Goal: Task Accomplishment & Management: Manage account settings

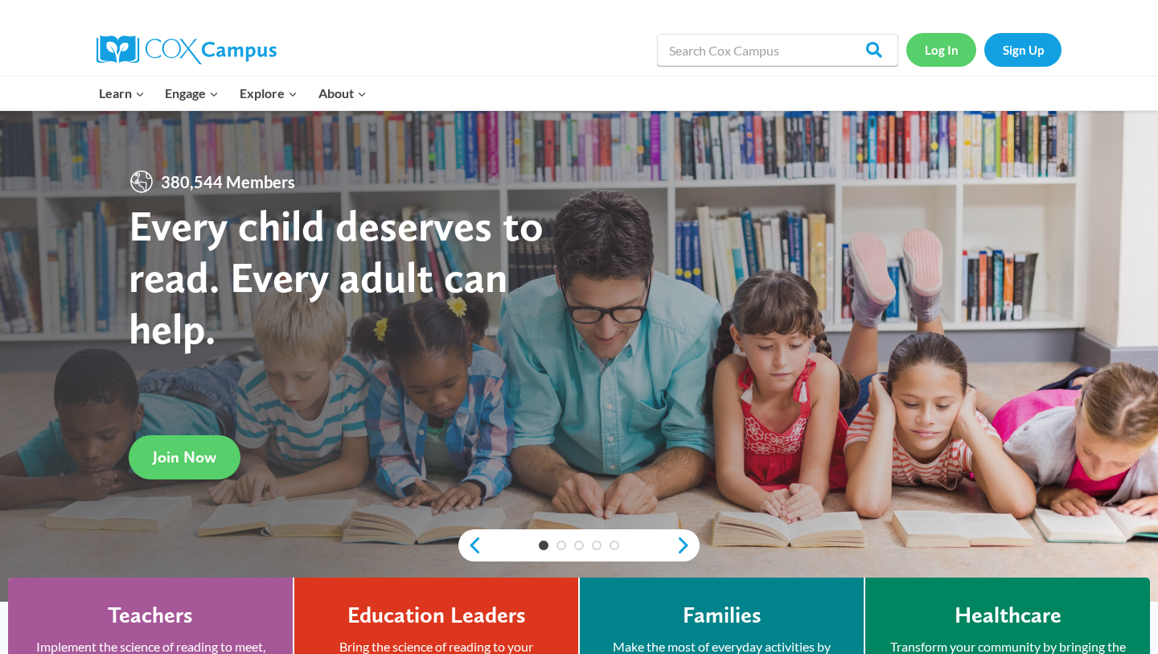
click at [961, 47] on link "Log In" at bounding box center [941, 49] width 70 height 33
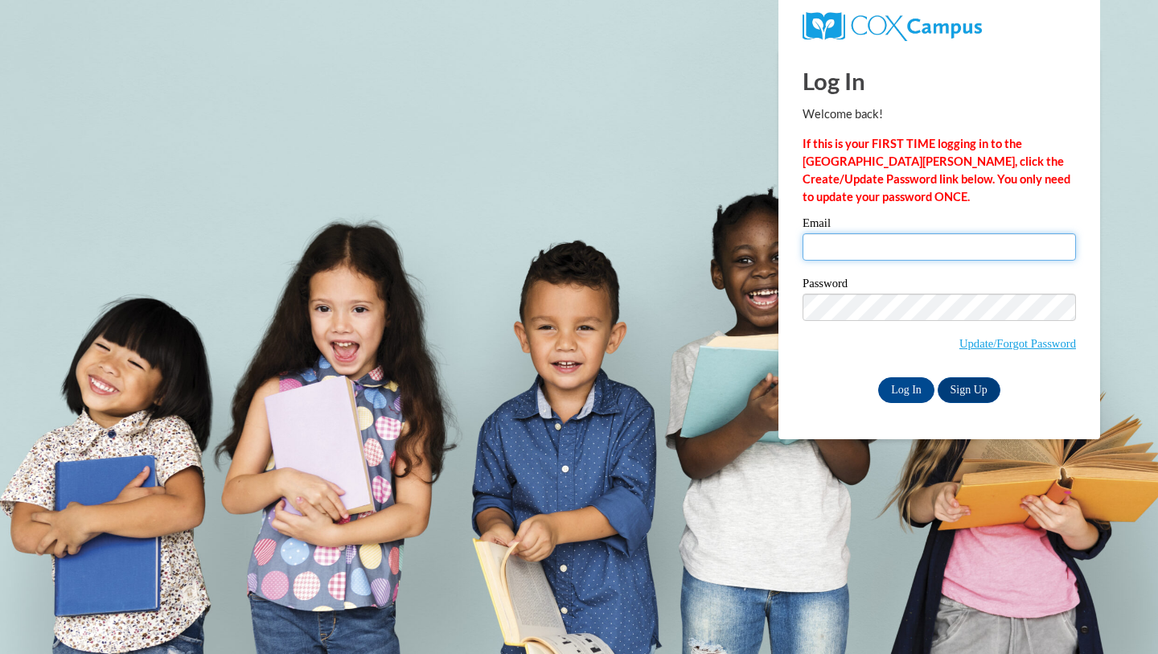
click at [876, 241] on input "Email" at bounding box center [939, 246] width 273 height 27
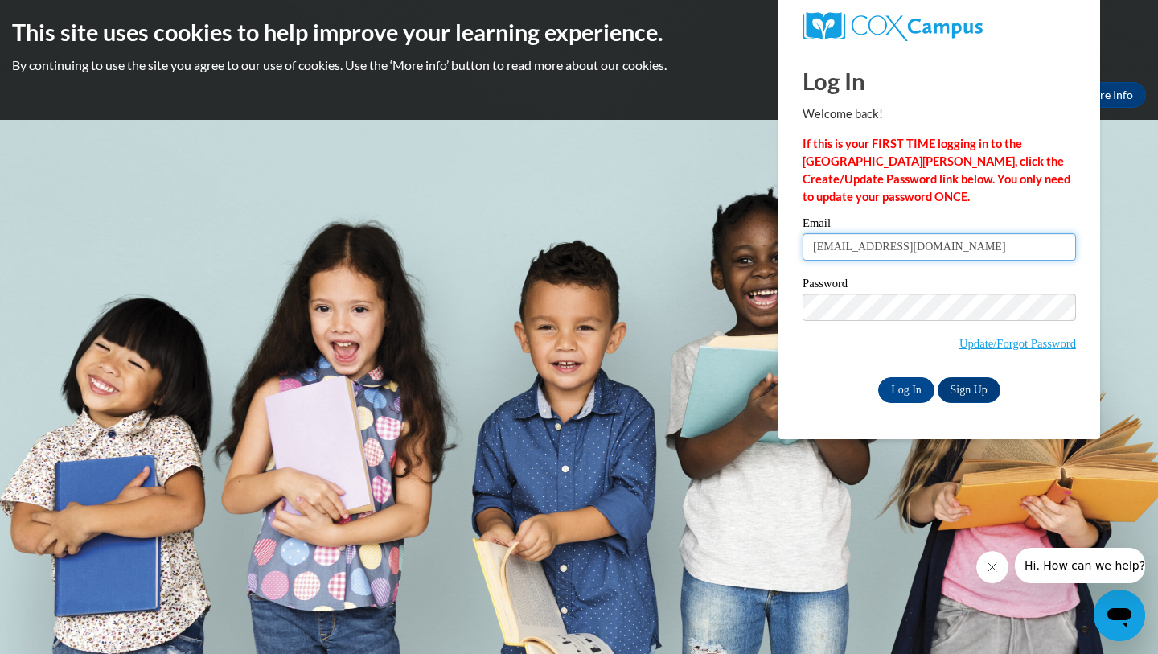
type input "cmichelle635@yahoo.com"
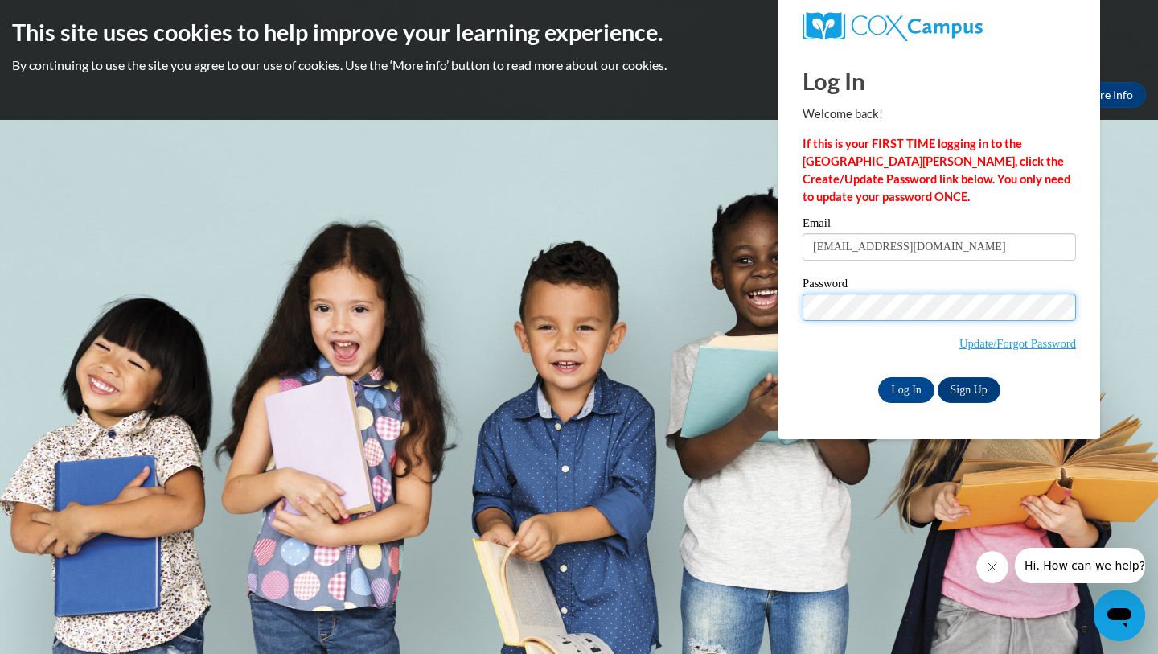
click at [878, 377] on input "Log In" at bounding box center [906, 390] width 56 height 26
click at [910, 396] on input "Log In" at bounding box center [906, 390] width 56 height 26
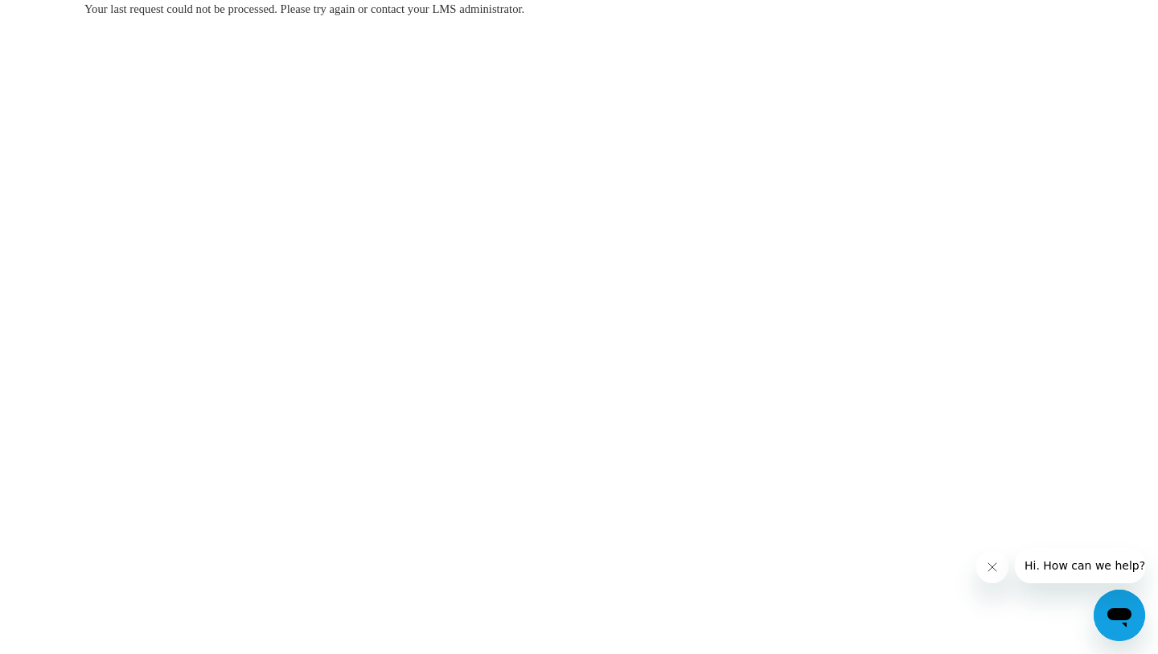
click at [995, 564] on icon "Close message from company" at bounding box center [992, 567] width 8 height 8
